Goal: Browse casually

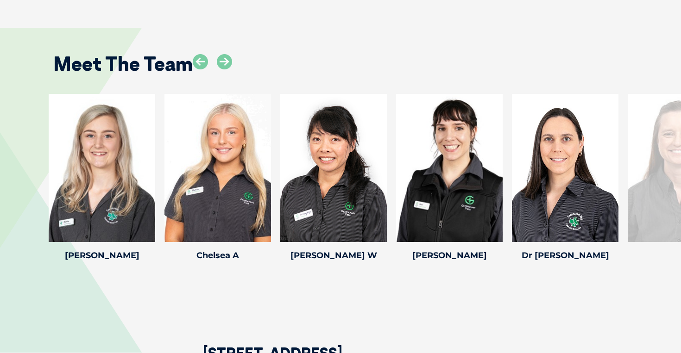
scroll to position [1177, 0]
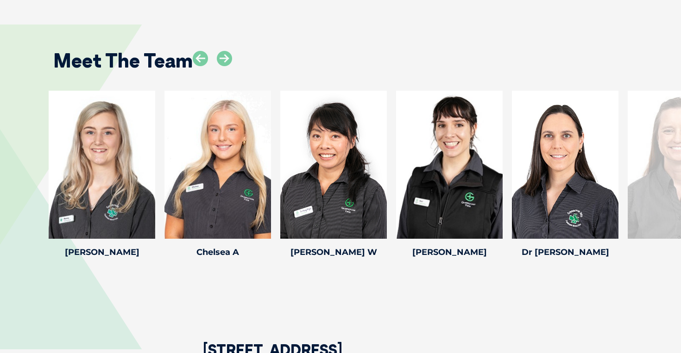
click at [658, 185] on div at bounding box center [680, 165] width 106 height 148
click at [223, 53] on icon at bounding box center [224, 58] width 15 height 15
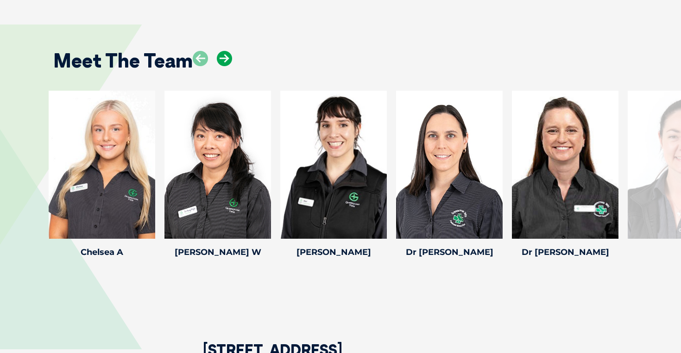
click at [223, 53] on icon at bounding box center [224, 58] width 15 height 15
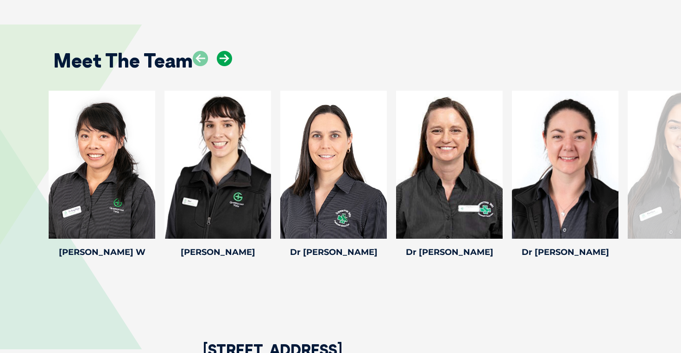
click at [223, 53] on icon at bounding box center [224, 58] width 15 height 15
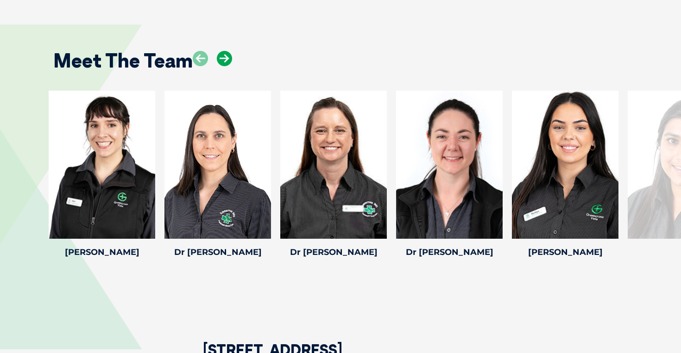
click at [223, 53] on icon at bounding box center [224, 58] width 15 height 15
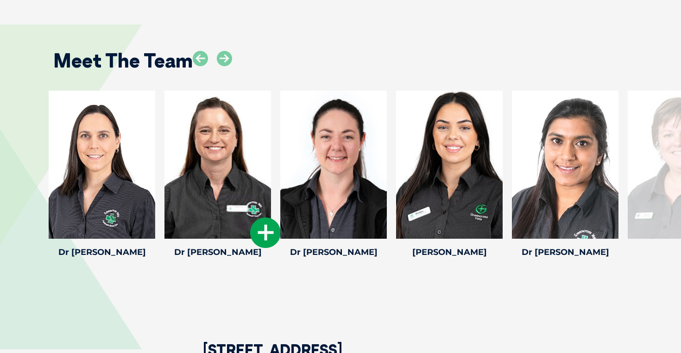
click at [241, 133] on div at bounding box center [217, 165] width 106 height 148
click at [264, 227] on icon at bounding box center [265, 233] width 31 height 31
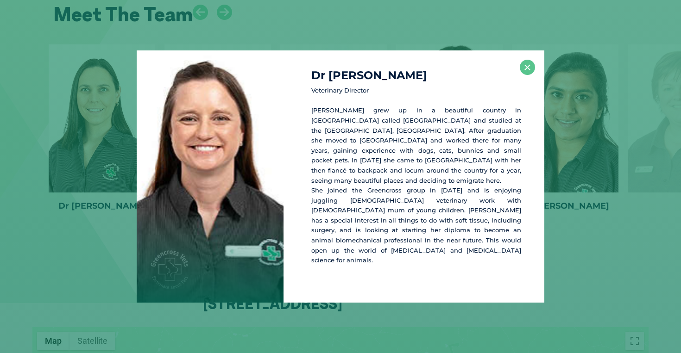
scroll to position [1225, 0]
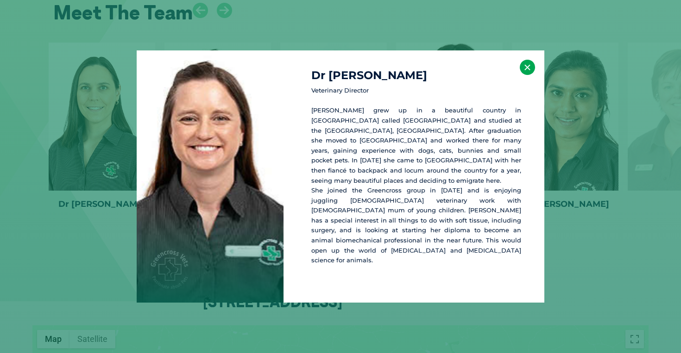
click at [528, 75] on button "×" at bounding box center [526, 67] width 15 height 15
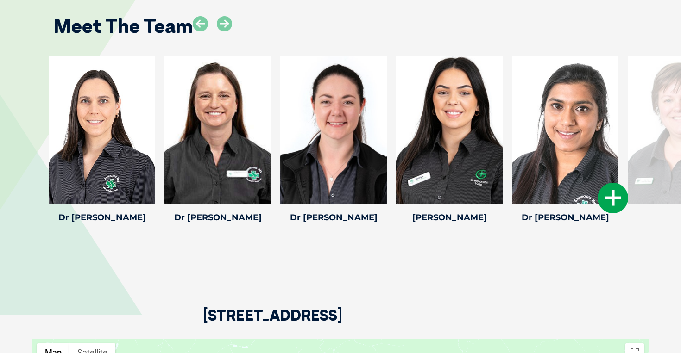
scroll to position [1211, 0]
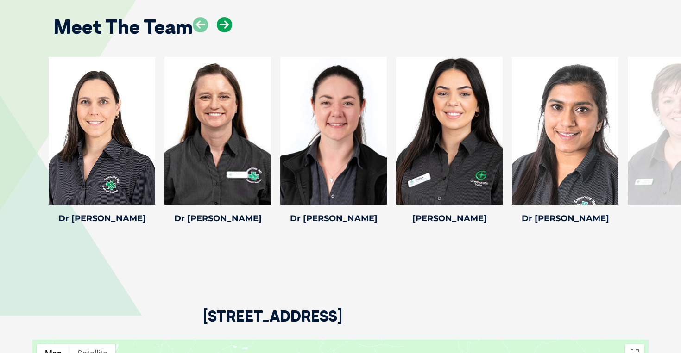
click at [229, 23] on icon at bounding box center [224, 24] width 15 height 15
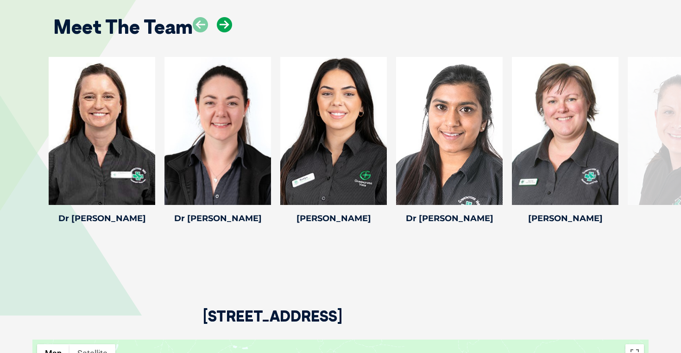
click at [229, 23] on icon at bounding box center [224, 24] width 15 height 15
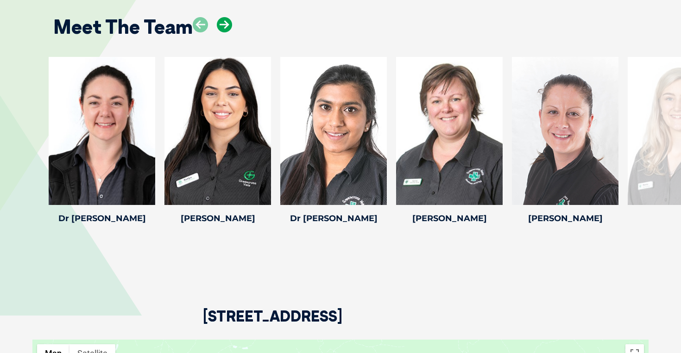
click at [229, 23] on icon at bounding box center [224, 24] width 15 height 15
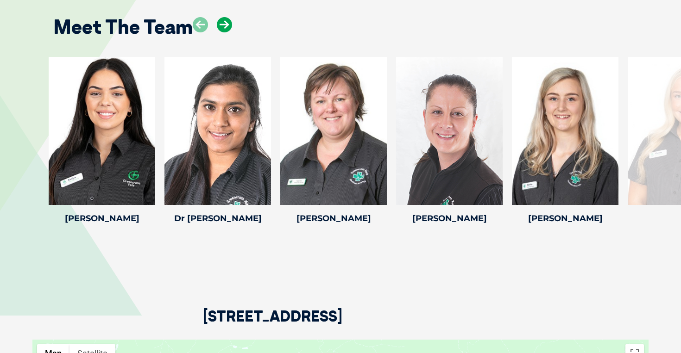
click at [229, 23] on icon at bounding box center [224, 24] width 15 height 15
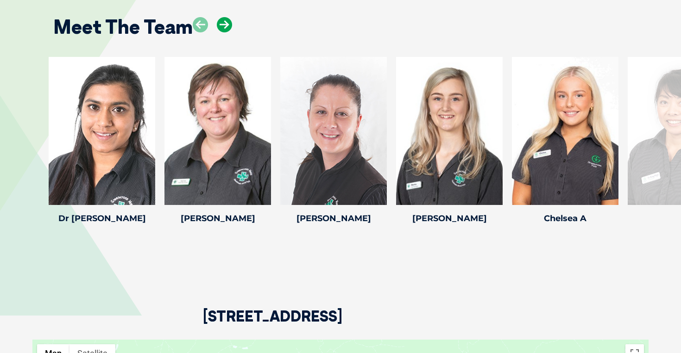
click at [229, 23] on icon at bounding box center [224, 24] width 15 height 15
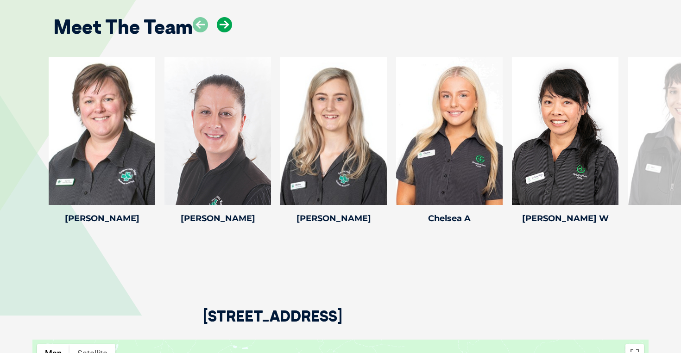
click at [229, 23] on icon at bounding box center [224, 24] width 15 height 15
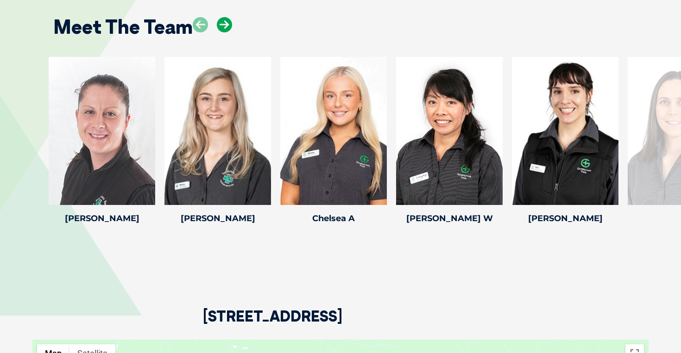
click at [229, 23] on icon at bounding box center [224, 24] width 15 height 15
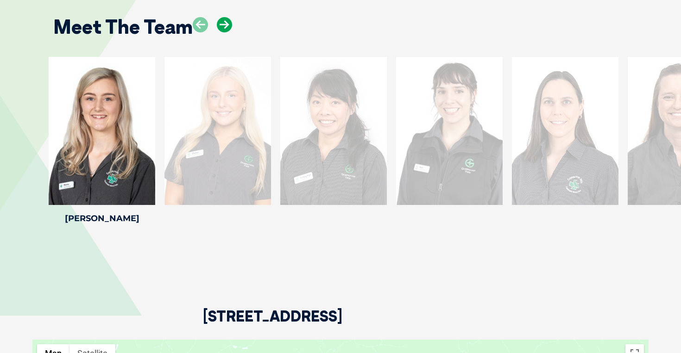
click at [229, 23] on icon at bounding box center [224, 24] width 15 height 15
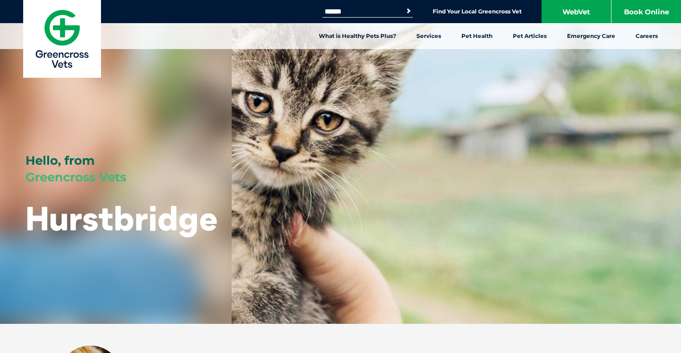
scroll to position [0, 0]
